Goal: Task Accomplishment & Management: Use online tool/utility

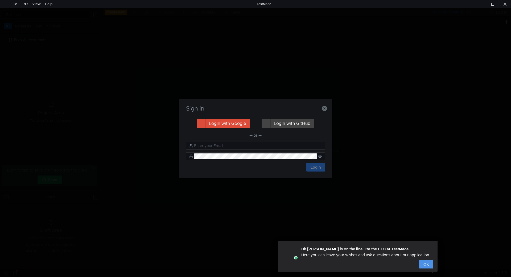
click at [423, 264] on button "OK" at bounding box center [426, 264] width 14 height 9
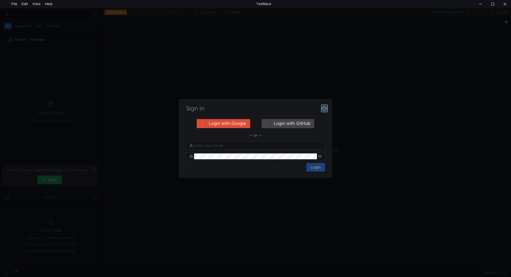
click at [324, 109] on icon "button" at bounding box center [324, 108] width 5 height 5
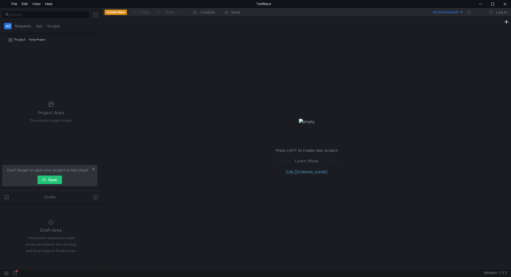
click at [112, 14] on button "Create New" at bounding box center [116, 12] width 22 height 5
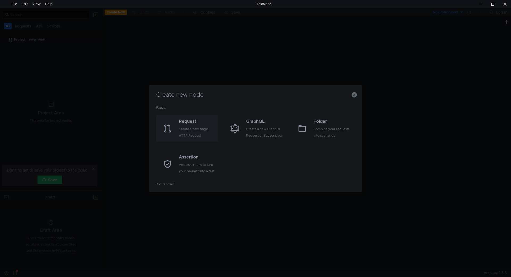
click at [190, 129] on div "Create a new single HTTP Request" at bounding box center [198, 132] width 38 height 13
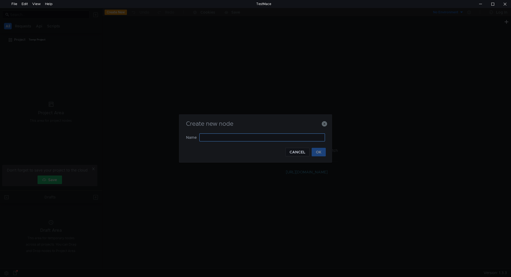
click at [227, 138] on input "text" at bounding box center [262, 137] width 126 height 8
click at [217, 137] on input "text" at bounding box center [262, 137] width 126 height 8
type input "login"
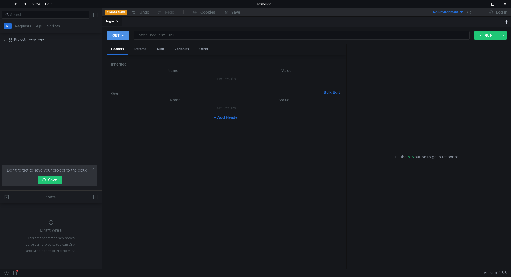
click at [120, 34] on button "GET" at bounding box center [118, 35] width 22 height 9
click at [186, 130] on div at bounding box center [255, 138] width 511 height 277
click at [168, 36] on div at bounding box center [301, 39] width 336 height 13
paste textarea "https://public-ubiservices.ubi.com/v3/profiles/sessions"
type textarea "https://public-ubiservices.ubi.com/v3/profiles/sessions"
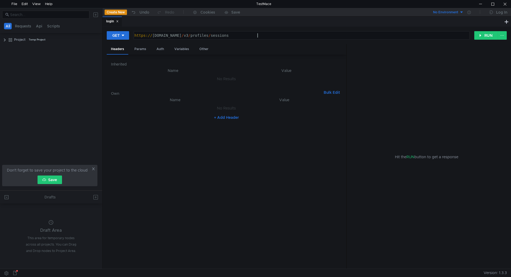
click at [319, 153] on nz-table "Name Value No Results + Add Header" at bounding box center [226, 181] width 231 height 168
click at [146, 48] on div "Params" at bounding box center [140, 49] width 20 height 10
click at [159, 46] on div "Auth" at bounding box center [160, 49] width 16 height 10
click at [147, 61] on input at bounding box center [231, 62] width 208 height 7
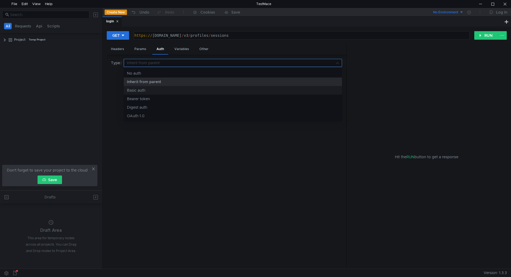
click at [144, 89] on div "Basic auth" at bounding box center [233, 90] width 212 height 6
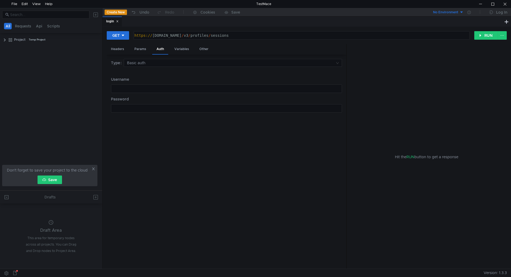
click at [136, 90] on div at bounding box center [226, 93] width 231 height 13
click at [113, 48] on div "Headers" at bounding box center [118, 49] width 22 height 10
click at [224, 115] on button "+ Add Header" at bounding box center [226, 117] width 29 height 6
click at [150, 110] on div at bounding box center [178, 113] width 106 height 13
paste textarea "Ubi-AppId"
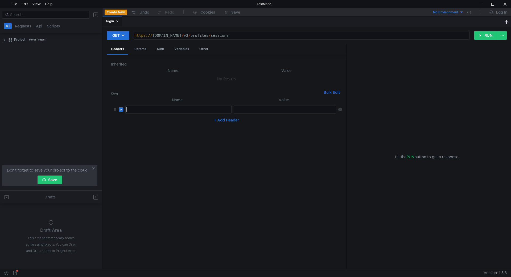
type textarea "Ubi-AppId"
click at [259, 107] on div at bounding box center [285, 109] width 102 height 8
paste textarea "4c22951d-3fef-484c-b561-586cd9cbd7c6"
type textarea "4c22951d-3fef-484c-b561-586cd9cbd7c6"
click at [140, 51] on div "Params" at bounding box center [140, 49] width 20 height 10
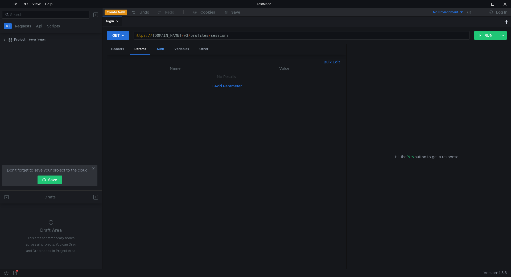
click at [163, 51] on div "Auth" at bounding box center [160, 49] width 16 height 10
click at [160, 110] on div at bounding box center [226, 112] width 231 height 13
type textarea "123"
drag, startPoint x: 162, startPoint y: 110, endPoint x: 98, endPoint y: 112, distance: 63.9
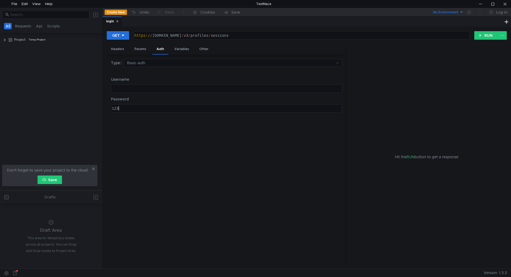
click at [98, 112] on as-split "All Requests Api Scripts Project Temp Project Don't forget to save your project…" at bounding box center [255, 138] width 511 height 261
click at [149, 91] on div at bounding box center [226, 93] width 231 height 13
click at [149, 90] on div at bounding box center [226, 93] width 231 height 13
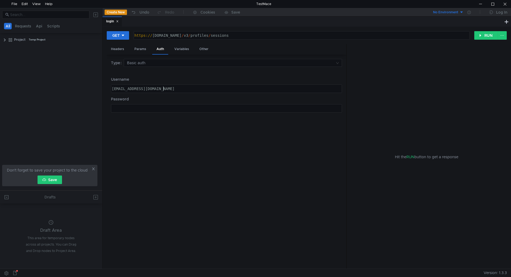
type textarea "shanefeeh.an6@gmail.com"
click at [120, 108] on div at bounding box center [226, 112] width 231 height 13
type textarea "echoIsFatLOL948$"
click at [118, 53] on div "Headers" at bounding box center [118, 49] width 22 height 10
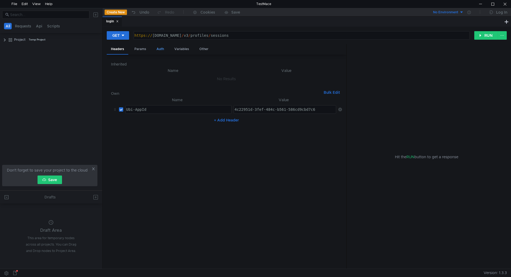
click at [158, 51] on div "Auth" at bounding box center [160, 49] width 16 height 10
click at [137, 48] on div "Params" at bounding box center [140, 49] width 20 height 10
click at [182, 50] on div "Variables" at bounding box center [181, 49] width 23 height 10
click at [202, 51] on div "Other" at bounding box center [204, 49] width 18 height 10
click at [115, 50] on div "Headers" at bounding box center [118, 49] width 22 height 10
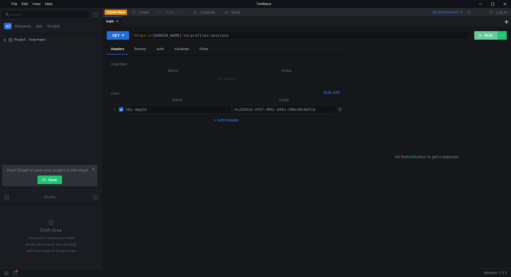
click at [488, 34] on button "RUN" at bounding box center [487, 35] width 24 height 9
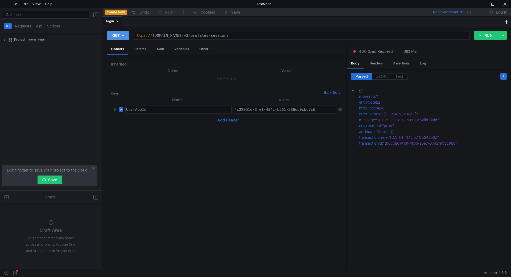
click at [126, 34] on button "GET" at bounding box center [118, 35] width 22 height 9
click at [120, 46] on li "GET" at bounding box center [118, 46] width 23 height 9
click at [123, 35] on icon at bounding box center [123, 36] width 3 height 2
click at [120, 55] on li "POST" at bounding box center [118, 55] width 23 height 9
click at [493, 37] on button "RUN" at bounding box center [487, 35] width 24 height 9
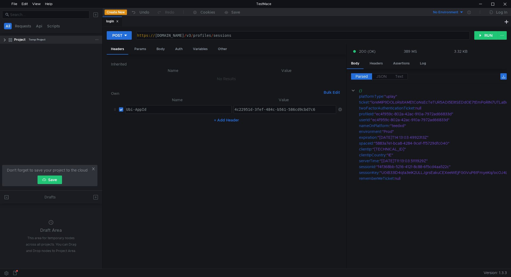
click at [7, 42] on app-app-tree-node-expander at bounding box center [5, 40] width 4 height 8
click at [5, 42] on clr-icon at bounding box center [5, 40] width 4 height 4
drag, startPoint x: 25, startPoint y: 57, endPoint x: 89, endPoint y: 58, distance: 63.9
click at [89, 60] on tree-viewport "Project Temp Project POST login" at bounding box center [51, 112] width 102 height 155
click at [109, 10] on button "Create New" at bounding box center [116, 12] width 22 height 5
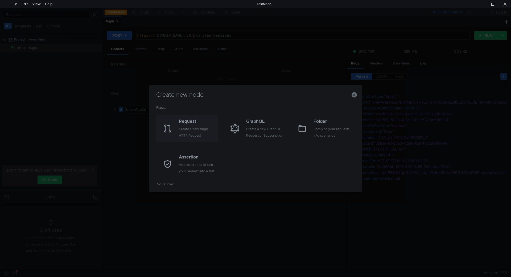
click at [195, 123] on div "Request" at bounding box center [198, 121] width 38 height 6
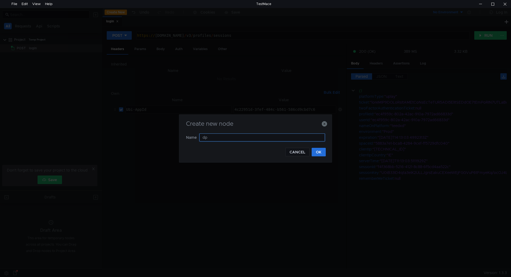
type input "d"
type input "party"
click at [321, 152] on button "OK" at bounding box center [319, 152] width 14 height 9
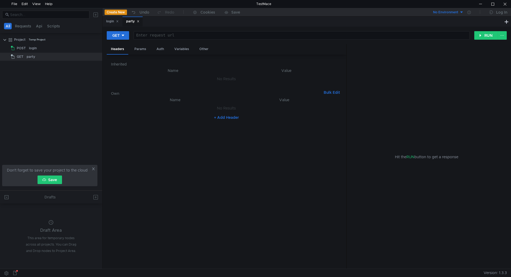
click at [165, 36] on div at bounding box center [301, 39] width 336 height 13
paste textarea "https://public-ubiservices.ubi.com/v1/profiles/PROFILE_ID/parties?spaceId=0d2ae…"
type textarea "https://public-ubiservices.ubi.com/v1/profiles/PROFILE_ID/parties?spaceId=0d2ae…"
click at [220, 117] on button "+ Add Header" at bounding box center [226, 117] width 29 height 6
click at [143, 109] on div at bounding box center [178, 113] width 106 height 13
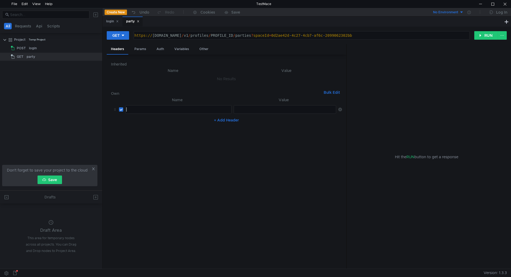
paste textarea "Authorization"
type textarea "Authorization"
click at [268, 108] on div at bounding box center [285, 113] width 103 height 13
paste textarea "Ubi_v1 t=ticket"
type textarea "Ubi_v1 t=ticket"
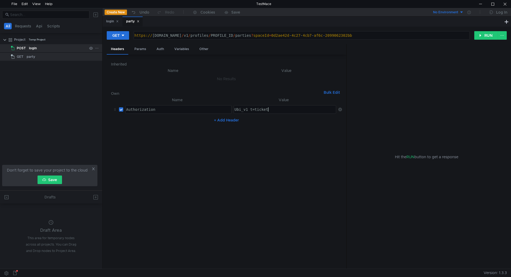
click at [55, 50] on div "login" at bounding box center [58, 48] width 58 height 8
click at [486, 35] on button "RUN" at bounding box center [487, 35] width 24 height 9
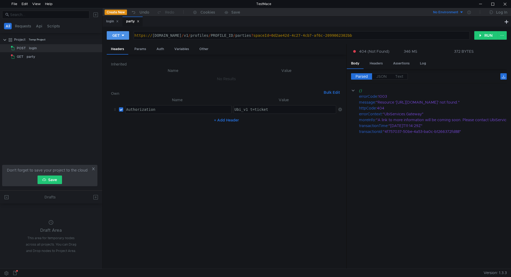
click at [124, 37] on icon at bounding box center [123, 36] width 4 height 4
click at [117, 56] on li "POST" at bounding box center [118, 55] width 23 height 9
click at [488, 35] on button "RUN" at bounding box center [487, 35] width 24 height 9
click at [25, 48] on span "POST" at bounding box center [21, 48] width 9 height 8
click at [40, 50] on div "login" at bounding box center [58, 48] width 58 height 8
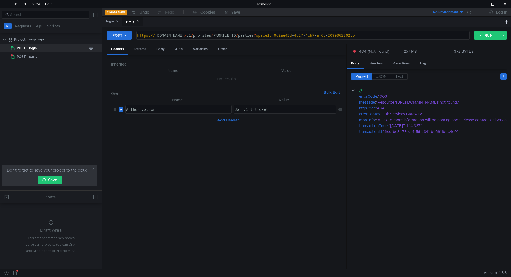
click at [40, 50] on div "login" at bounding box center [58, 48] width 58 height 8
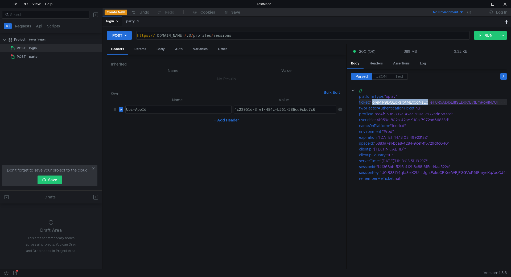
drag, startPoint x: 374, startPoint y: 103, endPoint x: 395, endPoint y: 103, distance: 21.0
drag, startPoint x: 374, startPoint y: 103, endPoint x: 398, endPoint y: 102, distance: 24.0
click at [381, 79] on div "Parsed JSON Text" at bounding box center [429, 78] width 156 height 10
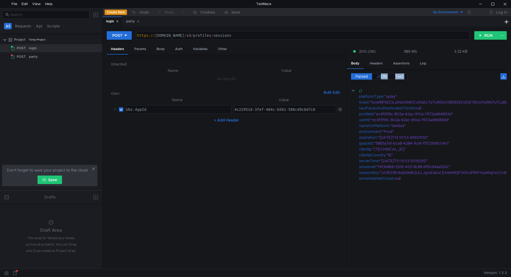
click at [381, 79] on label "JSON" at bounding box center [381, 76] width 19 height 6
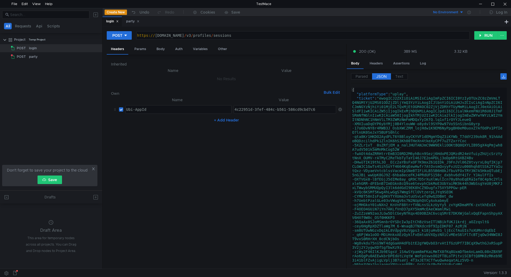
type textarea ""ticket": "ewogICJ2ZXIiOiAiMSIsCiAgImFpZCI6ICI0YzIyOTUxZC0zZmVmLTQ4NGMtYjU2MS01…"
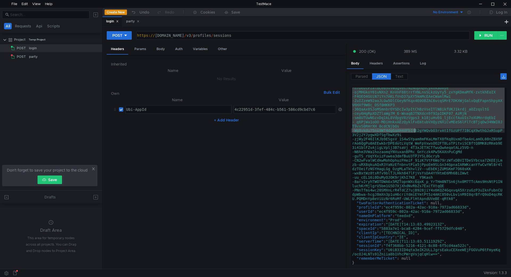
scroll to position [113, 0]
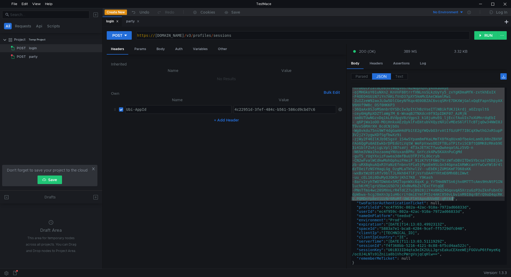
drag, startPoint x: 382, startPoint y: 99, endPoint x: 452, endPoint y: 198, distance: 121.2
click at [452, 198] on div ""ticket" : "ewogICJ2ZXIiOiAiMSIsCiAgImFpZCI6ICI0YzIyOTUxZC0zZmVmLT Q4NGMtYjU2MS…" at bounding box center [428, 182] width 154 height 399
click at [32, 54] on div "party" at bounding box center [33, 57] width 9 height 8
click at [127, 18] on div "party" at bounding box center [133, 22] width 20 height 10
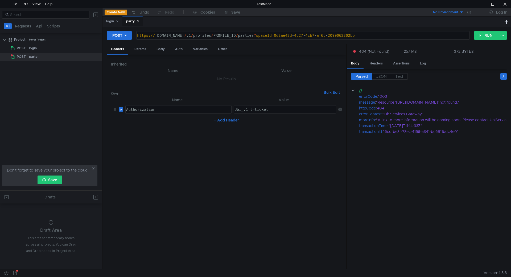
click at [281, 109] on div "Ubi_v1 t=ticket" at bounding box center [285, 113] width 103 height 13
drag, startPoint x: 283, startPoint y: 110, endPoint x: 254, endPoint y: 112, distance: 29.3
click at [254, 112] on div "Ubi_v1 t=ticket" at bounding box center [285, 113] width 103 height 13
paste textarea
click at [223, 119] on button "+ Add Header" at bounding box center [226, 120] width 29 height 6
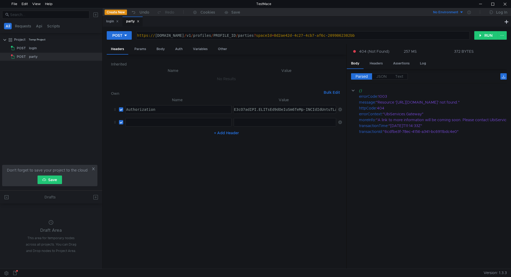
click at [146, 124] on div at bounding box center [178, 126] width 106 height 13
paste textarea "Ubi-AppId"
type textarea "Ubi-AppId"
click at [256, 124] on div at bounding box center [285, 126] width 103 height 13
paste textarea "4c22951d-3fef-484c-b561-586cd9cbd7c6"
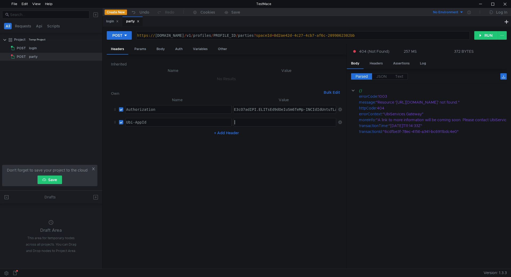
type textarea "4c22951d-3fef-484c-b561-586cd9cbd7c6"
click at [230, 133] on button "+ Add Header" at bounding box center [226, 133] width 29 height 6
click at [163, 138] on div at bounding box center [178, 139] width 106 height 13
paste textarea "Ubi-SessionId"
type textarea "Ubi-SessionId"
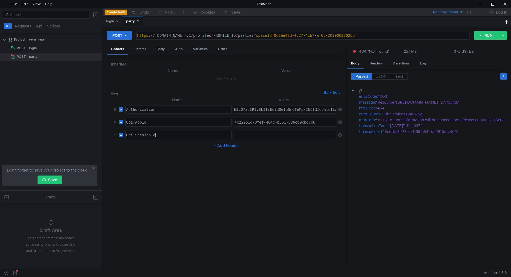
click at [154, 122] on div "Ubi-AppId" at bounding box center [178, 126] width 106 height 13
click at [167, 167] on nz-table "Name Value Authorization Authorization הההההההההההההההההההההההההההההההההההההההה…" at bounding box center [226, 181] width 231 height 168
click at [107, 22] on div "login" at bounding box center [112, 22] width 13 height 6
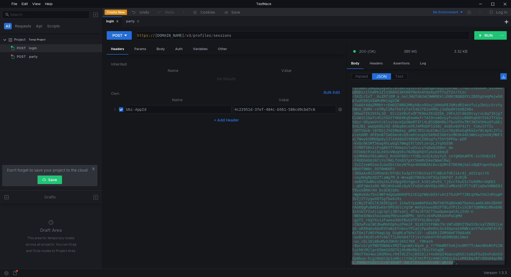
scroll to position [1, 0]
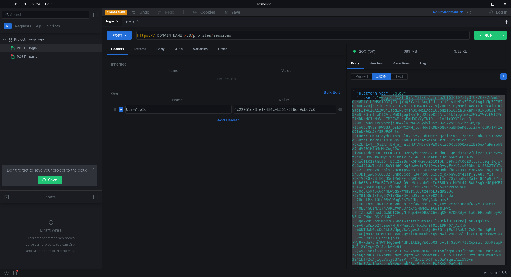
click at [356, 72] on div "Parsed JSON Text {} platformType : "uplay" ticket : twoFactorAuthenticationTick…" at bounding box center [427, 169] width 160 height 200
click at [364, 78] on span "Parsed" at bounding box center [362, 76] width 12 height 5
click at [359, 76] on span "Parsed" at bounding box center [362, 76] width 12 height 5
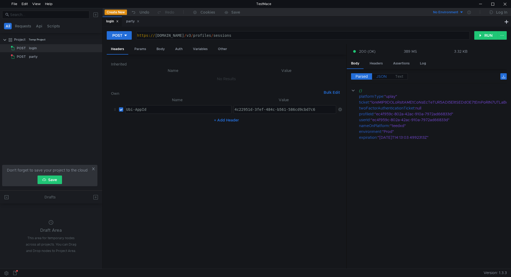
click at [381, 75] on span "JSON" at bounding box center [382, 76] width 10 height 5
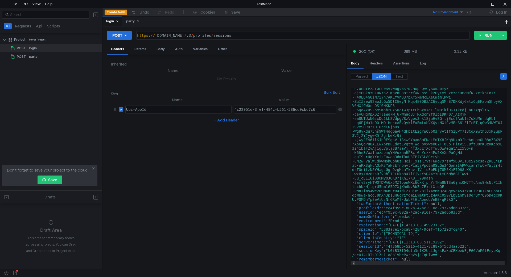
scroll to position [113, 0]
type textarea ""sessionId": "f4f368bb-5216-4121-8c88-6f5cd4aa522c","
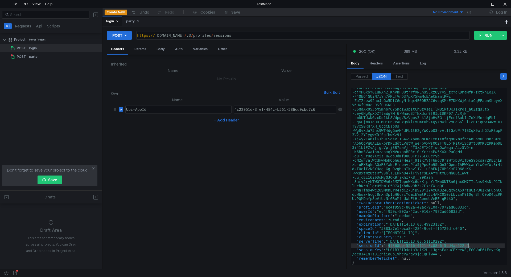
drag, startPoint x: 389, startPoint y: 247, endPoint x: 469, endPoint y: 245, distance: 80.4
click at [469, 245] on div ""ticket" : "ewogICJ2ZXIiOiAiMSIsCiAgImFpZCI6ICI0YzIyOTUxZC0zZmVmLT Q4NGMtYjU2MS…" at bounding box center [428, 182] width 154 height 399
click at [130, 24] on div "party" at bounding box center [132, 22] width 13 height 6
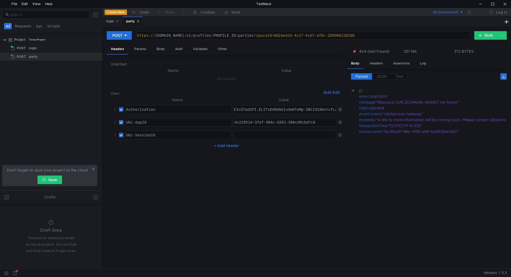
click at [263, 132] on div at bounding box center [285, 135] width 102 height 8
paste textarea "f4f368bb-5216-4121-8c88-6f5cd4aa522c"
type textarea "f4f368bb-5216-4121-8c88-6f5cd4aa522c"
click at [37, 48] on div "login" at bounding box center [58, 48] width 58 height 8
click at [111, 23] on div "login" at bounding box center [112, 22] width 13 height 6
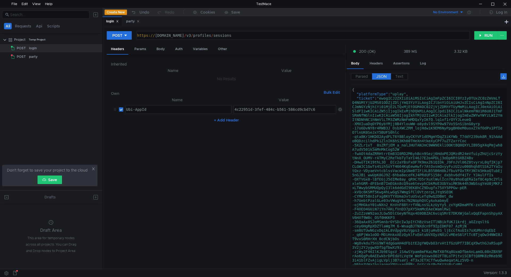
scroll to position [0, 0]
click at [360, 81] on div "Parsed JSON Text" at bounding box center [429, 78] width 156 height 10
click at [359, 77] on span "Parsed" at bounding box center [362, 76] width 12 height 5
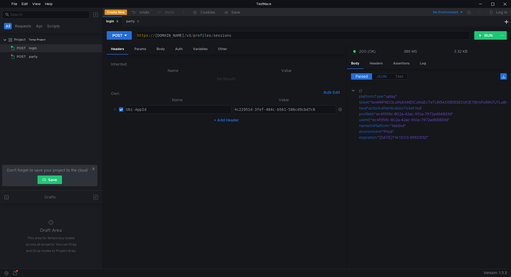
click at [378, 76] on span "JSON" at bounding box center [382, 76] width 10 height 5
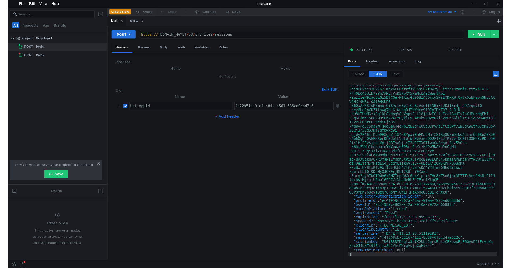
scroll to position [113, 0]
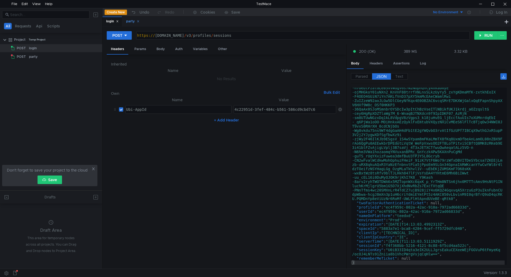
click at [130, 22] on div "party" at bounding box center [132, 22] width 13 height 6
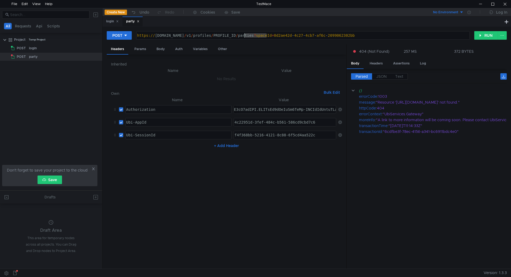
drag, startPoint x: 267, startPoint y: 35, endPoint x: 245, endPoint y: 36, distance: 21.3
click at [245, 36] on div "https:// public-ubiservices.ubi.com / v1 / profiles / PROFILE_ID / parties ? sp…" at bounding box center [302, 39] width 333 height 13
click at [107, 25] on div "login" at bounding box center [112, 22] width 19 height 10
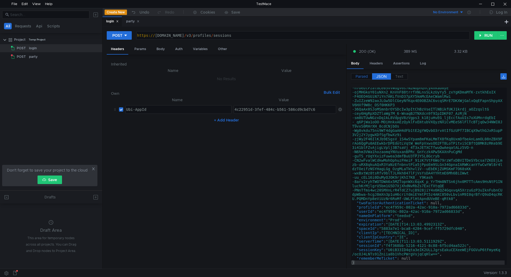
click at [362, 77] on span "Parsed" at bounding box center [362, 76] width 12 height 5
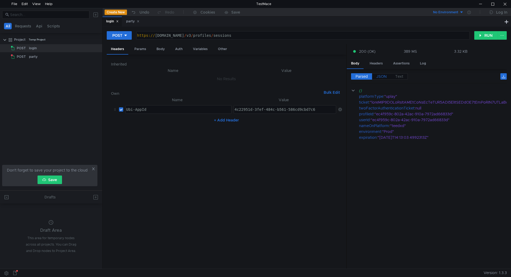
click at [379, 77] on span "JSON" at bounding box center [382, 76] width 10 height 5
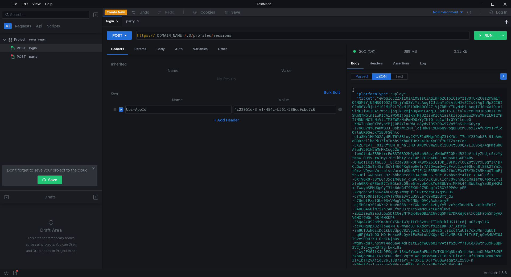
click at [359, 77] on span "Parsed" at bounding box center [362, 76] width 12 height 5
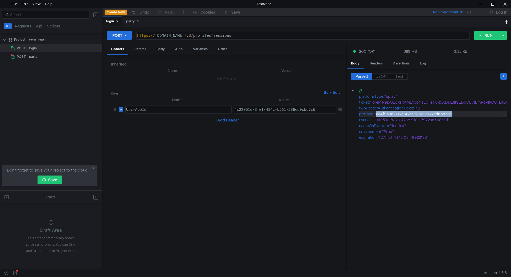
drag, startPoint x: 452, startPoint y: 114, endPoint x: 378, endPoint y: 114, distance: 74.0
copy div "ec4f959c-802a-42ac-910a-7972ad66833d"
click at [127, 23] on div "party" at bounding box center [133, 22] width 20 height 10
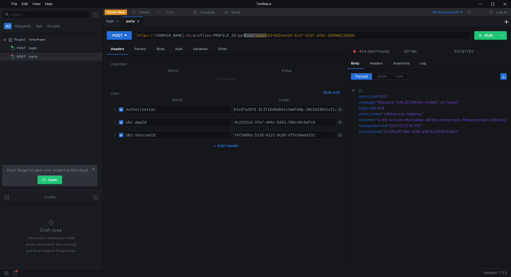
click at [260, 36] on div "https:// public-ubiservices.ubi.com / v1 / profiles / PROFILE_ID / parties ? sp…" at bounding box center [303, 35] width 333 height 8
drag, startPoint x: 265, startPoint y: 36, endPoint x: 243, endPoint y: 38, distance: 21.9
click at [243, 38] on div "https:// public-ubiservices.ubi.com / v1 / profiles / PROFILE_ID / parties ? sp…" at bounding box center [302, 39] width 333 height 13
paste textarea "ec4f959c-802a-42ac-910a-7972ad66833d"
type textarea "[URL][DOMAIN_NAME]"
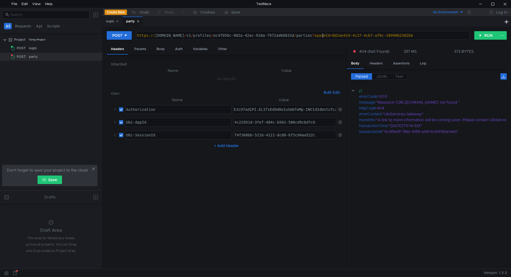
click at [318, 203] on nz-table "Name Value Authorization Authorization הההההההההההההההההההההההההההההההההההההההה…" at bounding box center [226, 181] width 231 height 168
drag, startPoint x: 25, startPoint y: 68, endPoint x: 17, endPoint y: 106, distance: 38.6
click at [17, 106] on tree-viewport "Project Temp Project POST login POST party" at bounding box center [51, 112] width 102 height 155
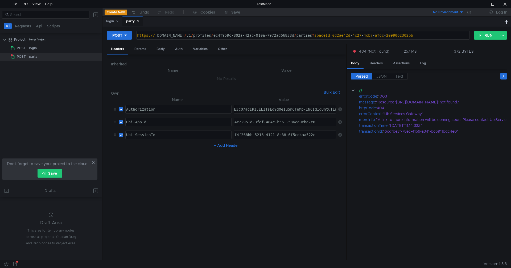
drag, startPoint x: 35, startPoint y: 70, endPoint x: 111, endPoint y: 14, distance: 94.2
click at [111, 14] on button "Create New" at bounding box center [116, 12] width 22 height 5
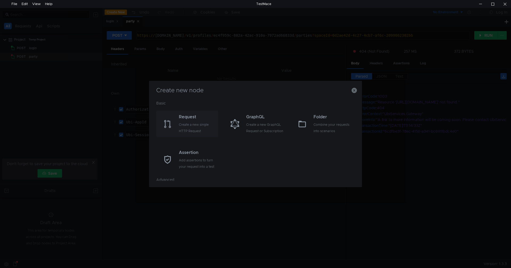
click at [197, 123] on div "Create a new single HTTP Request" at bounding box center [198, 128] width 38 height 13
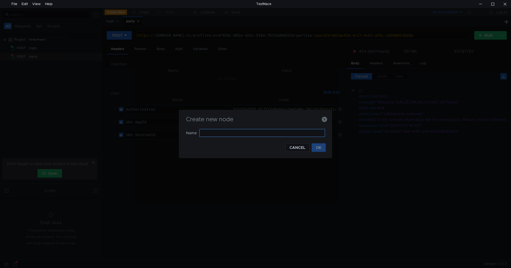
click at [219, 134] on input "text" at bounding box center [262, 133] width 126 height 8
type input "sendinvite"
click at [325, 151] on button "OK" at bounding box center [319, 148] width 14 height 9
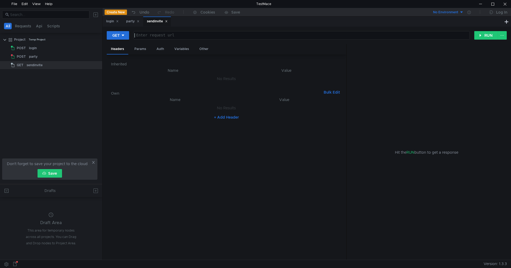
click at [166, 34] on div at bounding box center [301, 39] width 336 height 13
click at [206, 31] on div "GET Enter request url ההההההההההההההההההההההההההההההההההההההההההההההההההההההההה…" at bounding box center [307, 144] width 409 height 234
click at [199, 34] on div at bounding box center [301, 39] width 336 height 13
paste textarea "[URL][DOMAIN_NAME]"
type textarea "[URL][DOMAIN_NAME]"
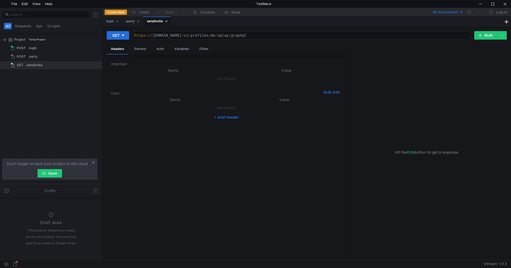
click at [230, 115] on button "+ Add Header" at bounding box center [226, 117] width 29 height 6
click at [129, 108] on div at bounding box center [178, 113] width 106 height 13
paste textarea "Authorization"
type textarea "Authorization"
click at [29, 56] on div "party" at bounding box center [33, 57] width 9 height 8
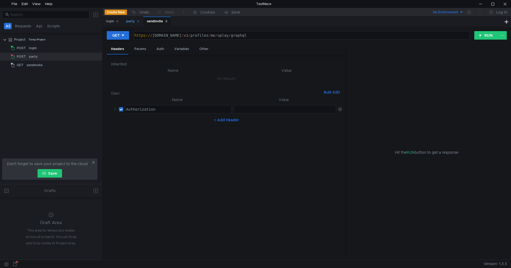
click at [134, 24] on div "party" at bounding box center [132, 22] width 13 height 6
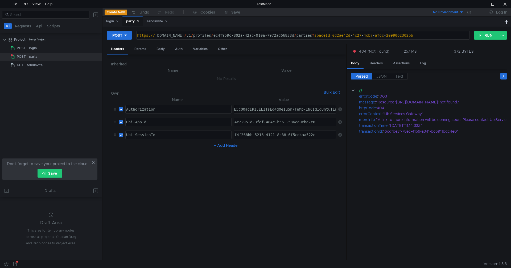
click at [148, 24] on div "sendinvite" at bounding box center [157, 22] width 28 height 10
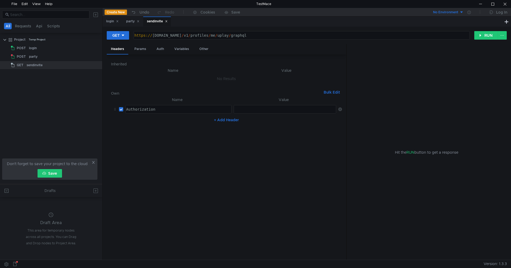
click at [262, 112] on div at bounding box center [285, 113] width 103 height 13
paste textarea
click at [229, 120] on button "+ Add Header" at bounding box center [226, 120] width 29 height 6
click at [144, 120] on div at bounding box center [179, 122] width 106 height 8
paste textarea "Ubi-AppId"
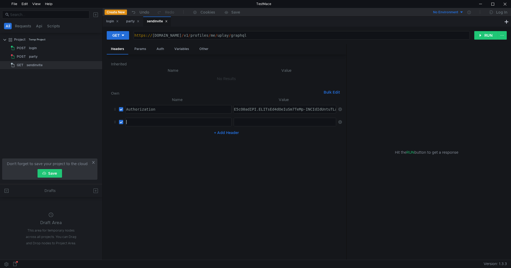
type textarea "Ubi-AppId"
click at [280, 124] on div at bounding box center [285, 126] width 103 height 13
paste textarea "4c22951d-3fef-484c-b561-586cd9cbd7c6"
type textarea "4c22951d-3fef-484c-b561-586cd9cbd7c6"
click at [226, 136] on div "+ Add Header" at bounding box center [226, 133] width 231 height 9
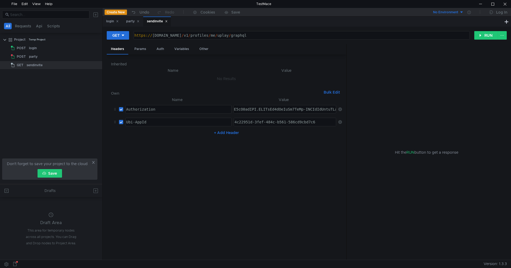
click at [228, 134] on button "+ Add Header" at bounding box center [226, 133] width 29 height 6
click at [158, 134] on div at bounding box center [178, 139] width 106 height 13
paste textarea "Ubi-SessionId"
type textarea "Ubi-SessionId"
click at [132, 23] on div "party" at bounding box center [132, 22] width 13 height 6
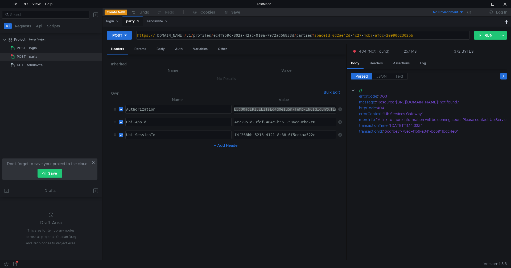
click at [283, 135] on div "f4f368bb-5216-4121-8c88-6f5cd4aa522c" at bounding box center [285, 139] width 103 height 13
click at [156, 28] on div "POST [URL][DOMAIN_NAME] https:// [DOMAIN_NAME] / v1 / profiles / ec4f959c-802a-…" at bounding box center [307, 144] width 409 height 234
click at [157, 24] on div "sendinvite" at bounding box center [157, 22] width 21 height 6
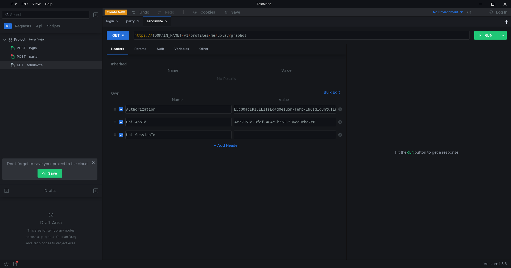
click at [282, 134] on div at bounding box center [285, 139] width 103 height 13
paste textarea "f4f368bb-5216-4121-8c88-6f5cd4aa522c"
type textarea "f4f368bb-5216-4121-8c88-6f5cd4aa522c"
click at [123, 37] on icon at bounding box center [123, 36] width 4 height 4
click at [117, 55] on li "POST" at bounding box center [118, 55] width 23 height 9
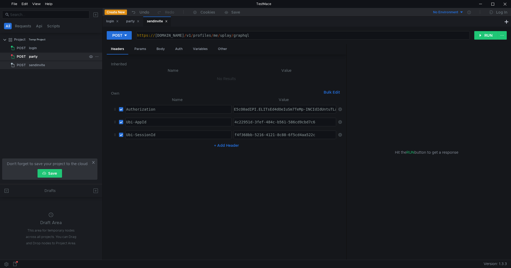
click at [42, 59] on div "party" at bounding box center [58, 57] width 58 height 8
click at [131, 23] on div "party" at bounding box center [132, 22] width 13 height 6
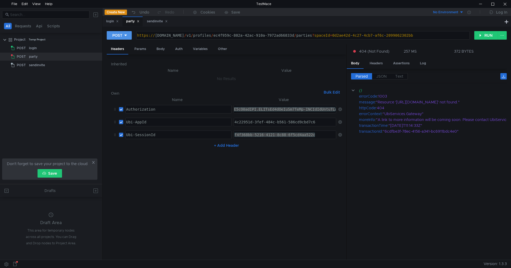
click at [129, 39] on button "POST" at bounding box center [119, 35] width 25 height 9
click at [121, 48] on li "GET" at bounding box center [119, 46] width 25 height 9
click at [488, 40] on div "GET [URL][DOMAIN_NAME] https:// [DOMAIN_NAME] / v1 / profiles / ec4f959c-802a-4…" at bounding box center [307, 37] width 400 height 13
click at [487, 35] on button "RUN" at bounding box center [487, 35] width 24 height 9
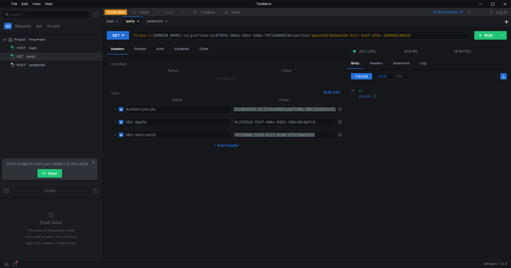
click at [380, 74] on label "JSON" at bounding box center [381, 76] width 19 height 6
click at [397, 76] on span "Text" at bounding box center [400, 76] width 8 height 5
click at [364, 78] on span "Parsed" at bounding box center [362, 76] width 12 height 5
click at [482, 35] on button "RUN" at bounding box center [487, 35] width 24 height 9
drag, startPoint x: 320, startPoint y: 36, endPoint x: 240, endPoint y: 38, distance: 79.9
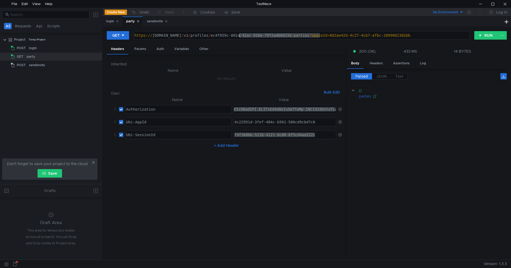
click at [240, 38] on div "https:// [DOMAIN_NAME] / v1 / profiles / ec4f959c-802a-42ac-910a-7972ad66833d /…" at bounding box center [301, 39] width 336 height 13
click at [143, 49] on div "Params" at bounding box center [140, 49] width 20 height 10
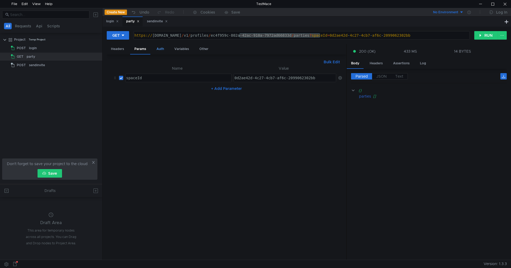
click at [160, 48] on div "Auth" at bounding box center [160, 49] width 16 height 10
click at [144, 50] on div "Params" at bounding box center [140, 49] width 20 height 10
click at [176, 52] on div "Variables" at bounding box center [181, 49] width 23 height 10
click at [157, 52] on div "Auth" at bounding box center [160, 49] width 16 height 10
click at [488, 37] on button "RUN" at bounding box center [487, 35] width 24 height 9
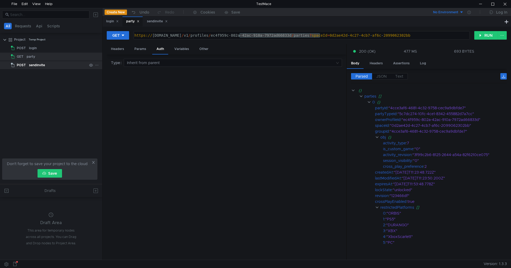
click at [39, 62] on div "sendinvite" at bounding box center [37, 65] width 16 height 8
click at [151, 23] on div "sendinvite" at bounding box center [157, 22] width 21 height 6
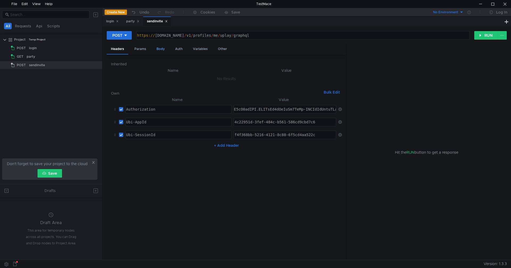
click at [159, 50] on div "Body" at bounding box center [160, 49] width 17 height 10
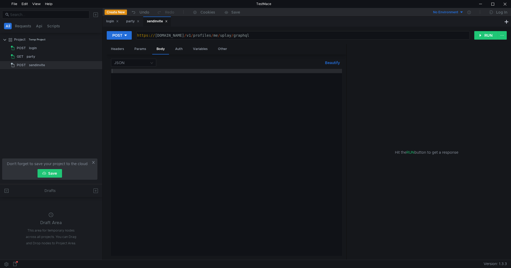
click at [145, 75] on div at bounding box center [226, 167] width 231 height 196
click at [168, 113] on div at bounding box center [226, 167] width 231 height 196
paste textarea "]"
type textarea "]"
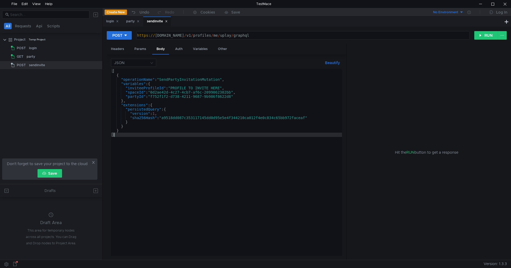
click at [153, 134] on div "[ { "operationName" : "SendPartyInvitationMutation" , "variables" : { "inviteeP…" at bounding box center [226, 167] width 231 height 196
click at [189, 88] on div "[ { "operationName" : "SendPartyInvitationMutation" , "variables" : { "inviteeP…" at bounding box center [226, 167] width 231 height 196
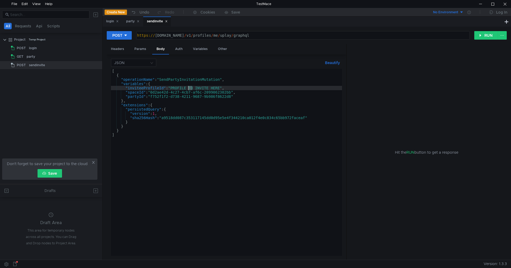
click at [189, 88] on div "[ { "operationName" : "SendPartyInvitationMutation" , "variables" : { "inviteeP…" at bounding box center [226, 167] width 231 height 196
click at [221, 89] on div "[ { "operationName" : "SendPartyInvitationMutation" , "variables" : { "inviteeP…" at bounding box center [226, 167] width 231 height 196
drag, startPoint x: 220, startPoint y: 89, endPoint x: 171, endPoint y: 88, distance: 49.0
click at [171, 88] on div "[ { "operationName" : "SendPartyInvitationMutation" , "variables" : { "inviteeP…" at bounding box center [226, 167] width 231 height 196
click at [202, 88] on div "[ { "operationName" : "SendPartyInvitationMutation" , "variables" : { "inviteeP…" at bounding box center [226, 162] width 231 height 187
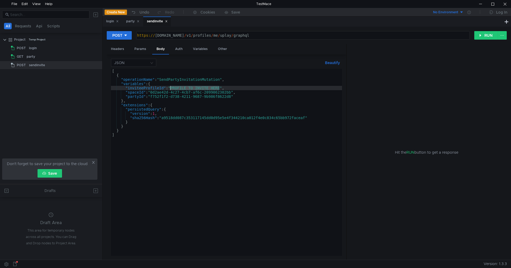
drag, startPoint x: 219, startPoint y: 89, endPoint x: 170, endPoint y: 89, distance: 49.3
click at [170, 89] on div "[ { "operationName" : "SendPartyInvitationMutation" , "variables" : { "inviteeP…" at bounding box center [226, 167] width 231 height 196
paste textarea "c248dedb-3ce2-41b7-ae31-757861641983"
click at [253, 98] on div "[ { "operationName" : "SendPartyInvitationMutation" , "variables" : { "inviteeP…" at bounding box center [226, 167] width 231 height 196
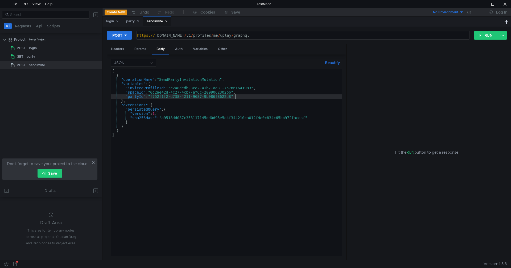
type textarea ""partyId": "f752f1f2-d738-4211-9687-9b986f8622d8""
click at [38, 55] on div "party" at bounding box center [57, 57] width 60 height 8
click at [135, 18] on div "party" at bounding box center [133, 22] width 20 height 10
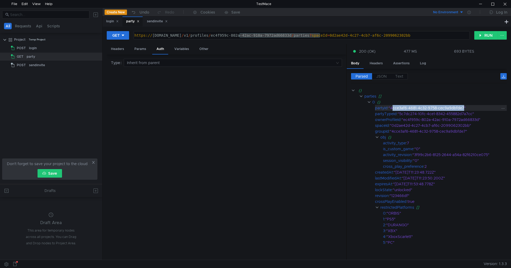
drag, startPoint x: 393, startPoint y: 108, endPoint x: 465, endPoint y: 110, distance: 71.9
click at [465, 110] on div ""4cce3af6-4681-4c32-9758-cec9a9dbfde7"" at bounding box center [445, 108] width 112 height 6
copy div "cce3af6-4681-4c32-9758-cec9a9dbfde7"
drag, startPoint x: 392, startPoint y: 110, endPoint x: 465, endPoint y: 108, distance: 72.5
click at [465, 108] on div ""4cce3af6-4681-4c32-9758-cec9a9dbfde7"" at bounding box center [445, 108] width 112 height 6
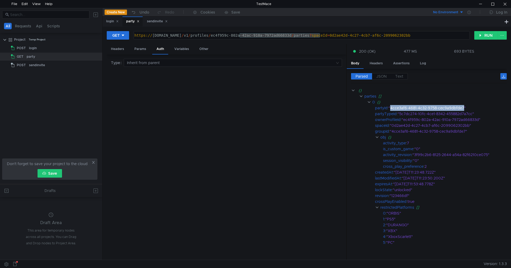
copy div "4cce3af6-4681-4c32-9758-cec9a9dbfde7"
click at [157, 21] on div "sendinvite" at bounding box center [157, 22] width 21 height 6
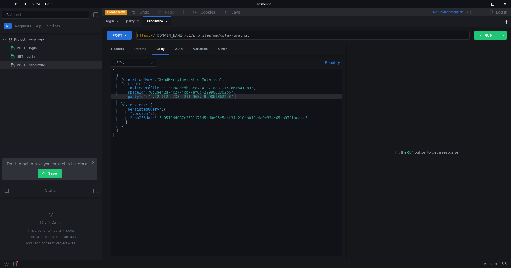
click at [234, 97] on div "[ { "operationName" : "SendPartyInvitationMutation" , "variables" : { "inviteeP…" at bounding box center [226, 167] width 231 height 196
drag, startPoint x: 231, startPoint y: 97, endPoint x: 153, endPoint y: 98, distance: 77.2
click at [153, 98] on div "[ { "operationName" : "SendPartyInvitationMutation" , "variables" : { "inviteeP…" at bounding box center [226, 167] width 231 height 196
paste textarea "4cce3af6-4681-4c32-9758-cec9a9dbfde7"
type textarea ""partyId": "4cce3af6-4681-4c32-9758-cec9a9dbfde7""
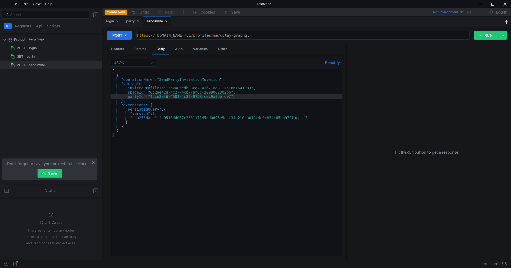
click at [254, 96] on div "[ { "operationName" : "SendPartyInvitationMutation" , "variables" : { "inviteeP…" at bounding box center [226, 167] width 231 height 196
click at [478, 35] on button "RUN" at bounding box center [487, 35] width 24 height 9
click at [122, 49] on div "Headers" at bounding box center [118, 49] width 22 height 10
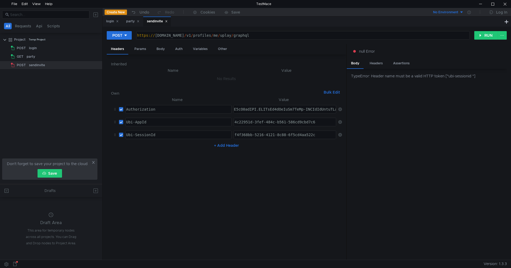
click at [227, 144] on button "+ Add Header" at bounding box center [226, 145] width 29 height 6
click at [146, 149] on td "ההההההההההההההההההההההההההההההההההההההההההההההההההההההההההההההההההההההההההההההה…" at bounding box center [177, 147] width 108 height 13
click at [146, 148] on div at bounding box center [178, 152] width 106 height 13
type textarea "PartyId"
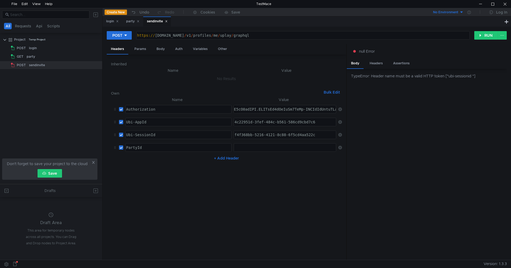
click at [160, 147] on div "PartyId" at bounding box center [178, 152] width 106 height 13
click at [246, 150] on div at bounding box center [285, 152] width 103 height 13
paste textarea "4cce3af6-4681-4c32-9758-cec9a9dbfde7"
type textarea "4cce3af6-4681-4c32-9758-cec9a9dbfde7"
click at [484, 33] on button "RUN" at bounding box center [487, 35] width 24 height 9
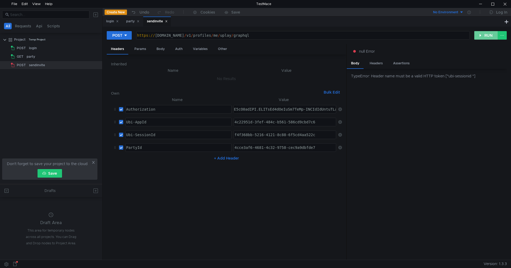
click at [485, 34] on button "RUN" at bounding box center [487, 35] width 24 height 9
click at [158, 50] on div "Body" at bounding box center [160, 49] width 17 height 10
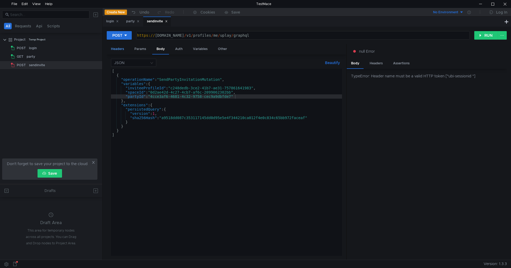
click at [119, 49] on div "Headers" at bounding box center [118, 49] width 22 height 10
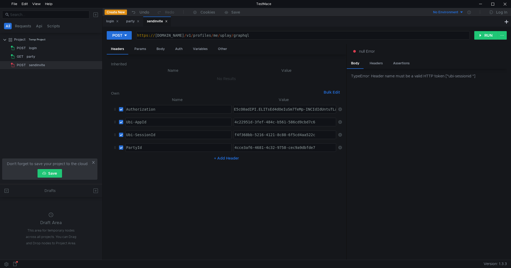
click at [295, 139] on div "f4f368bb-5216-4121-8c88-6f5cd4aa522c f4f368bb-5216-4121-8c88-6f5cd4aa522c ההההה…" at bounding box center [285, 135] width 103 height 9
drag, startPoint x: 320, startPoint y: 137, endPoint x: 208, endPoint y: 133, distance: 111.7
click at [208, 133] on tr "Ubi-SessionId Ubi-SessionId ההההההההההההההההההההההההההההההההההההההההההההההההההה…" at bounding box center [226, 135] width 231 height 13
click at [315, 134] on div "f4f368bb-5216-4121-8c88-6f5cd4aa522c" at bounding box center [285, 135] width 102 height 8
click at [321, 121] on div "4c22951d-3fef-484c-b561-586cd9cbd7c6" at bounding box center [285, 126] width 103 height 13
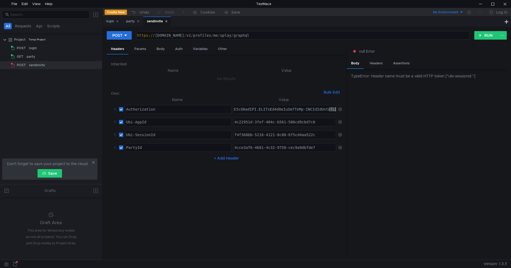
drag, startPoint x: 332, startPoint y: 111, endPoint x: 356, endPoint y: 109, distance: 23.5
click at [356, 109] on as-split "Headers Params Body Auth Variables Other Inherited Name Value No Results Own Bu…" at bounding box center [307, 152] width 400 height 217
click at [378, 137] on div "TypeError: Header name must be a valid HTTP token ["ubi-sessionid "]" at bounding box center [427, 164] width 160 height 191
click at [319, 137] on div "f4f368bb-5216-4121-8c88-6f5cd4aa522c" at bounding box center [285, 139] width 103 height 13
drag, startPoint x: 169, startPoint y: 131, endPoint x: 162, endPoint y: 133, distance: 7.0
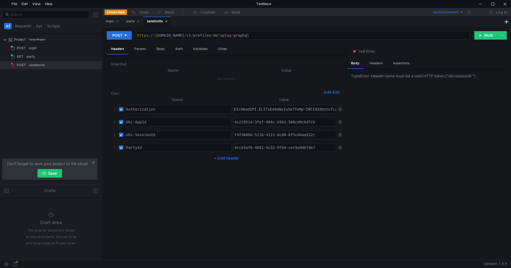
click at [169, 132] on td "Ubi-SessionId Ubi-SessionId ההההההההההההההההההההההההההההההההההההההההההההההההההה…" at bounding box center [177, 135] width 108 height 13
click at [162, 133] on div "Ubi-SessionId" at bounding box center [179, 135] width 106 height 8
type textarea "Ubi-SessionId"
click at [157, 122] on div "Ubi-AppId" at bounding box center [178, 126] width 106 height 13
click at [159, 145] on div "PartyId" at bounding box center [179, 148] width 106 height 8
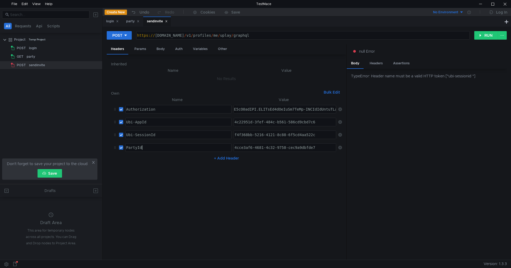
click at [160, 149] on div "PartyId" at bounding box center [178, 152] width 106 height 13
click at [166, 107] on div "Authorization" at bounding box center [178, 113] width 106 height 13
click at [486, 33] on button "RUN" at bounding box center [487, 35] width 24 height 9
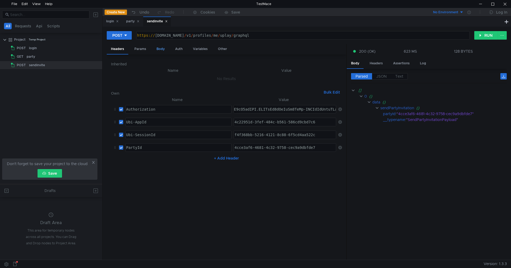
click at [165, 50] on div "Body" at bounding box center [160, 49] width 17 height 10
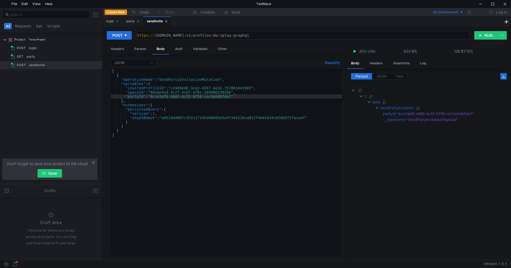
click at [219, 92] on div "[ { "operationName" : "SendPartyInvitationMutation" , "variables" : { "inviteeP…" at bounding box center [226, 167] width 231 height 196
drag, startPoint x: 234, startPoint y: 97, endPoint x: 153, endPoint y: 97, distance: 80.4
click at [153, 97] on div "[ { "operationName" : "SendPartyInvitationMutation" , "variables" : { "inviteeP…" at bounding box center [226, 167] width 231 height 196
drag, startPoint x: 246, startPoint y: 98, endPoint x: 254, endPoint y: 96, distance: 7.4
click at [247, 98] on div "[ { "operationName" : "SendPartyInvitationMutation" , "variables" : { "inviteeP…" at bounding box center [226, 167] width 231 height 196
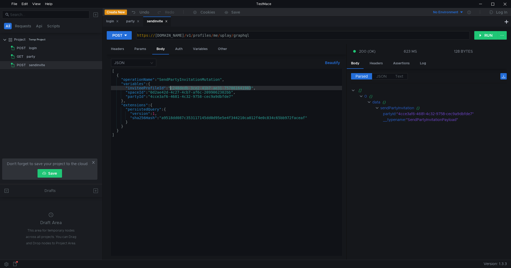
drag, startPoint x: 251, startPoint y: 89, endPoint x: 171, endPoint y: 88, distance: 80.2
click at [171, 88] on div "[ { "operationName" : "SendPartyInvitationMutation" , "variables" : { "inviteeP…" at bounding box center [226, 167] width 231 height 196
paste textarea "ba606098-910f-4f4e-bbc6-59df2f724d2c"
type textarea ""inviteeProfileId":"ba606098-910f-4f4e-bbc6-59df2f724d2c","
click at [483, 36] on button "RUN" at bounding box center [487, 35] width 24 height 9
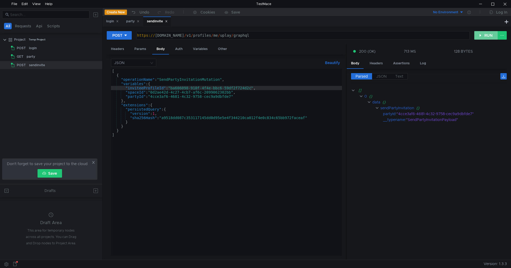
click at [486, 35] on button "RUN" at bounding box center [487, 35] width 24 height 9
click at [480, 36] on button "RUN" at bounding box center [487, 35] width 24 height 9
click at [484, 36] on button "RUN" at bounding box center [487, 35] width 24 height 9
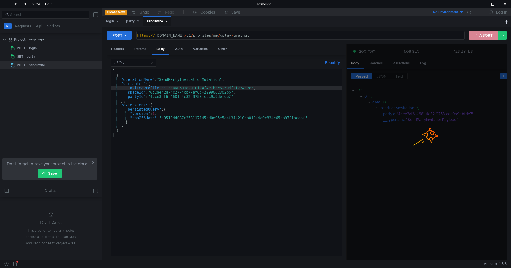
click at [484, 36] on button "ABORT" at bounding box center [484, 35] width 29 height 9
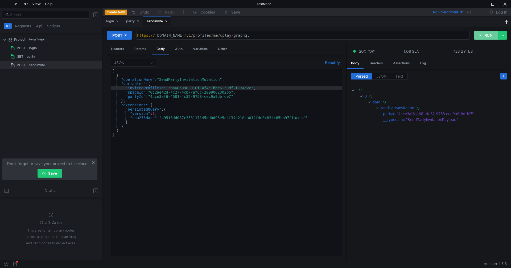
click at [484, 36] on button "RUN" at bounding box center [487, 35] width 24 height 9
click at [504, 37] on button at bounding box center [502, 35] width 9 height 9
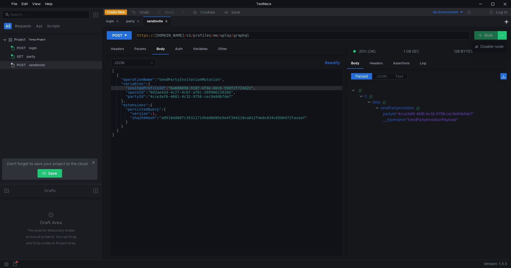
click at [491, 32] on div at bounding box center [255, 134] width 511 height 268
